Goal: Find specific page/section: Find specific page/section

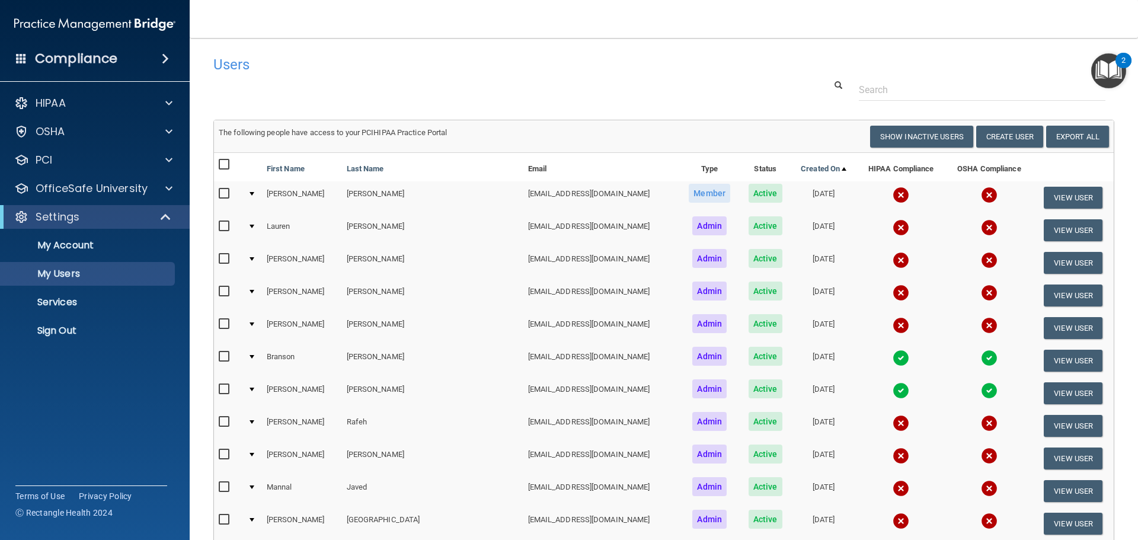
select select "20"
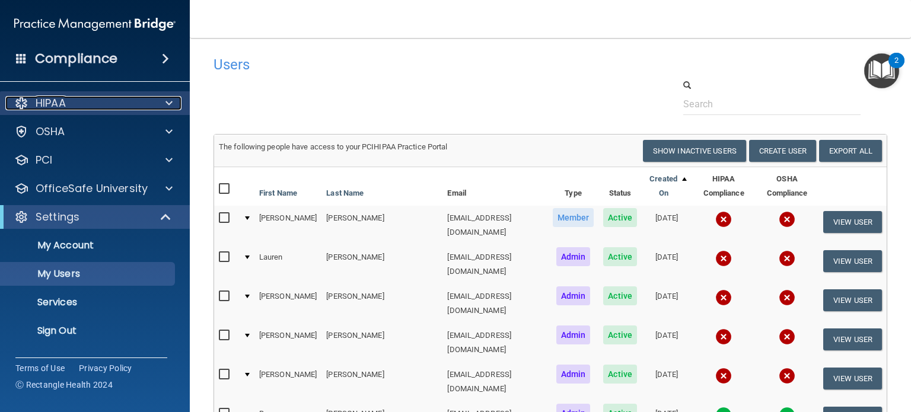
click at [57, 106] on p "HIPAA" at bounding box center [51, 103] width 30 height 14
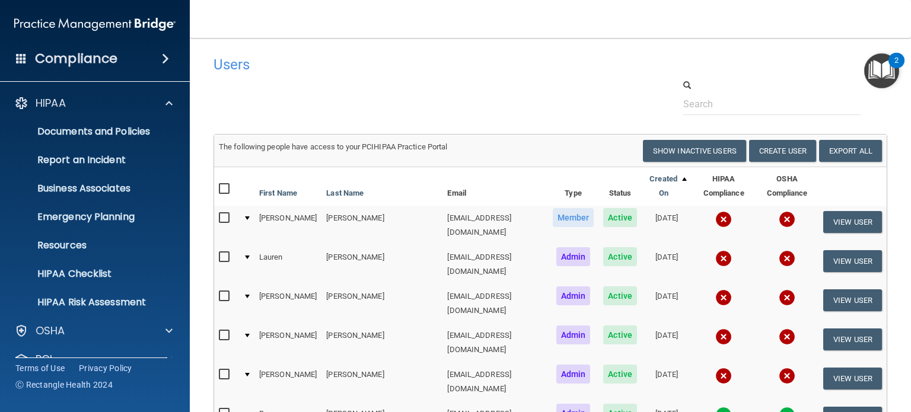
click at [110, 28] on img at bounding box center [94, 24] width 161 height 24
click at [126, 25] on img at bounding box center [94, 24] width 161 height 24
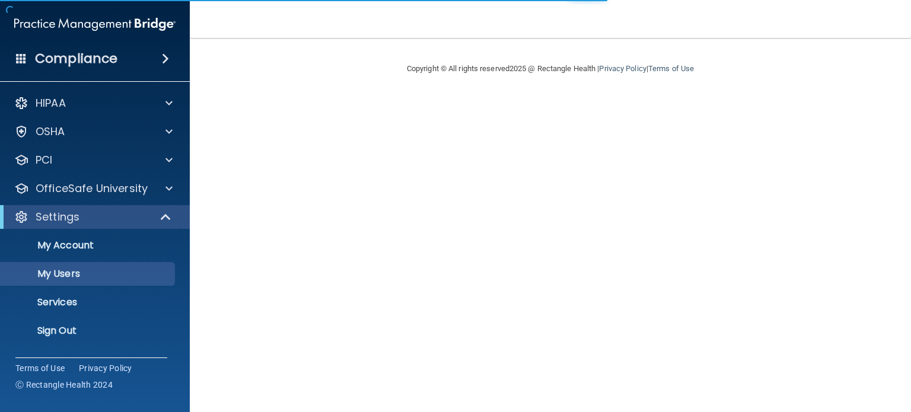
click at [162, 61] on span at bounding box center [165, 59] width 7 height 14
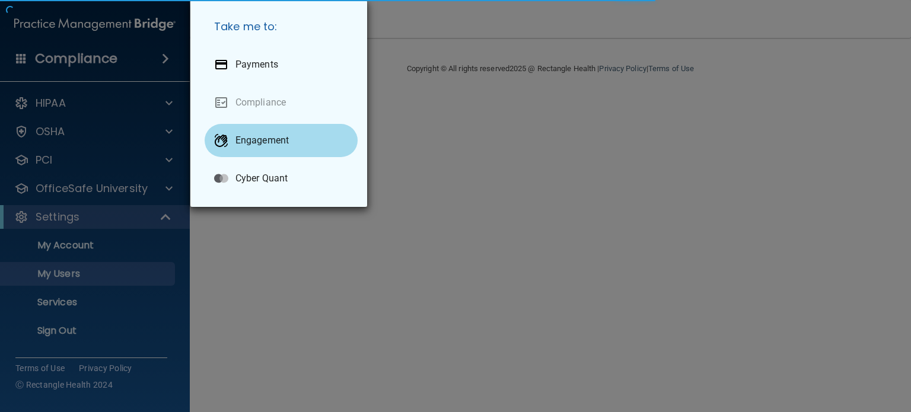
select select "20"
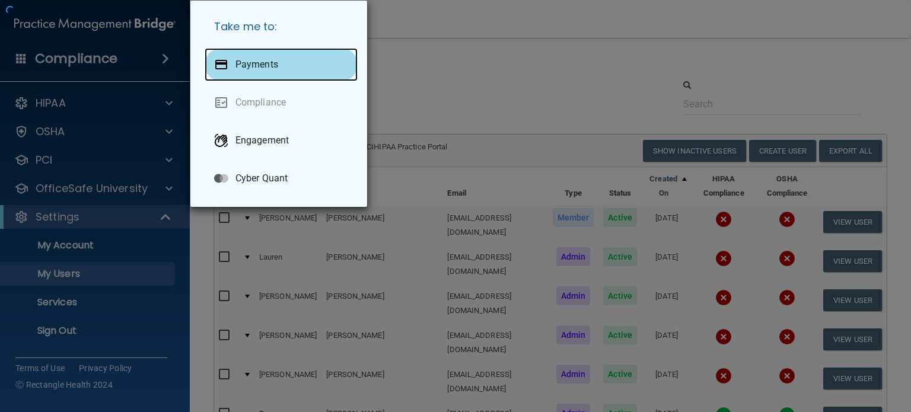
click at [273, 68] on p "Payments" at bounding box center [256, 65] width 43 height 12
